Goal: Navigation & Orientation: Find specific page/section

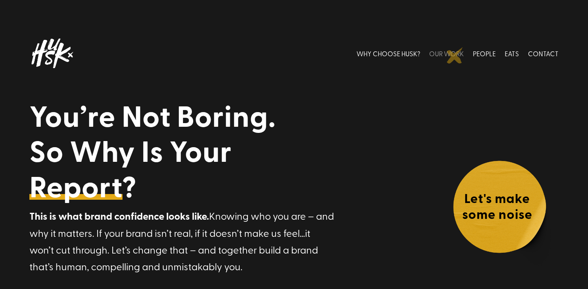
click at [455, 55] on link "OUR WORK" at bounding box center [446, 53] width 35 height 36
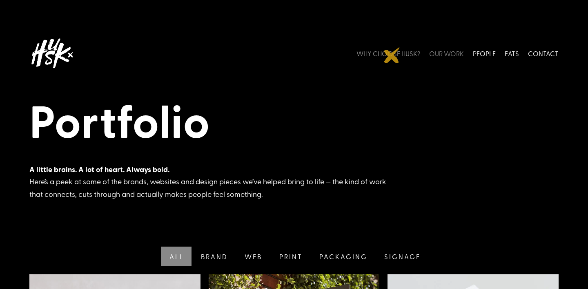
click at [392, 55] on link "WHY CHOOSE HUSK?" at bounding box center [388, 53] width 64 height 36
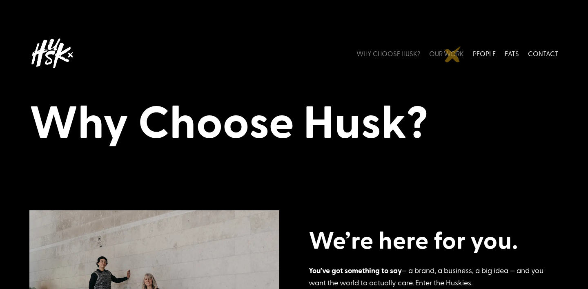
click at [452, 54] on link "OUR WORK" at bounding box center [446, 53] width 35 height 36
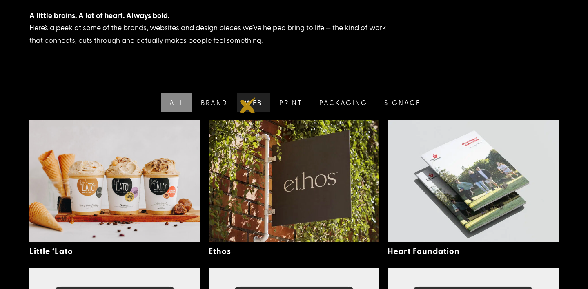
click at [248, 105] on link "Web" at bounding box center [252, 102] width 35 height 19
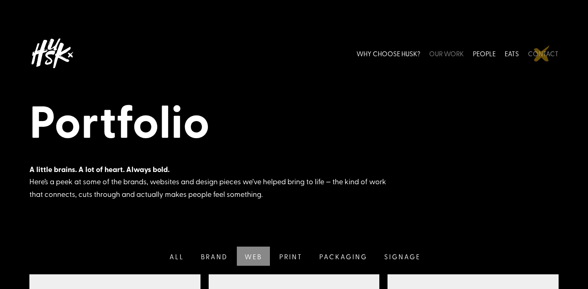
click at [541, 53] on link "CONTACT" at bounding box center [543, 53] width 31 height 36
click at [491, 55] on link "PEOPLE" at bounding box center [483, 53] width 23 height 36
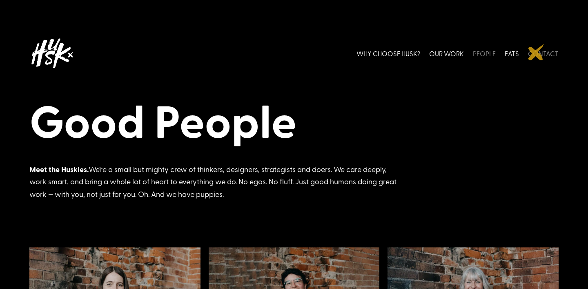
click at [536, 52] on link "CONTACT" at bounding box center [543, 53] width 31 height 36
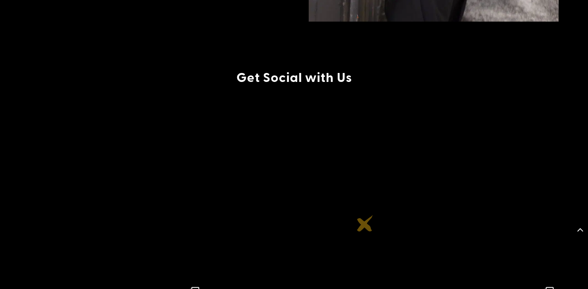
scroll to position [926, 0]
